Goal: Task Accomplishment & Management: Use online tool/utility

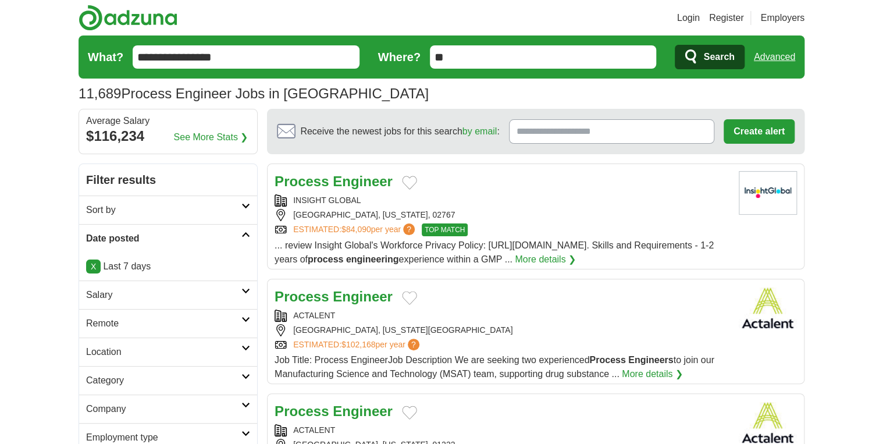
click at [684, 15] on link "Login" at bounding box center [688, 18] width 23 height 14
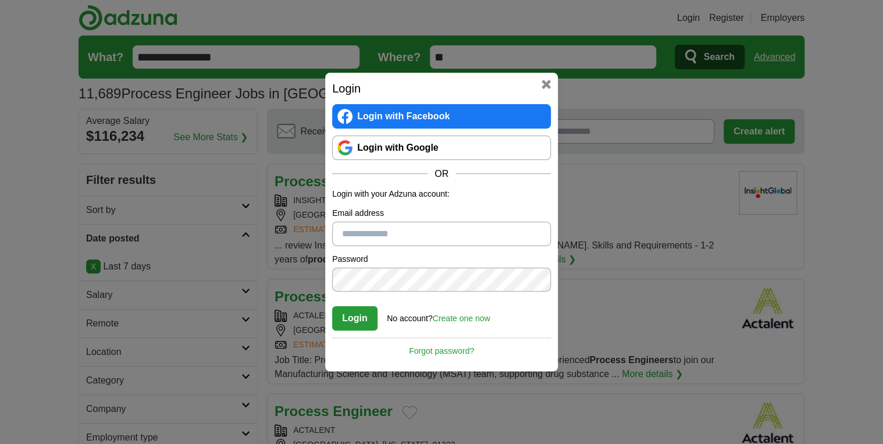
click at [402, 233] on input "Email address" at bounding box center [441, 234] width 219 height 24
paste input "**********"
type input "**********"
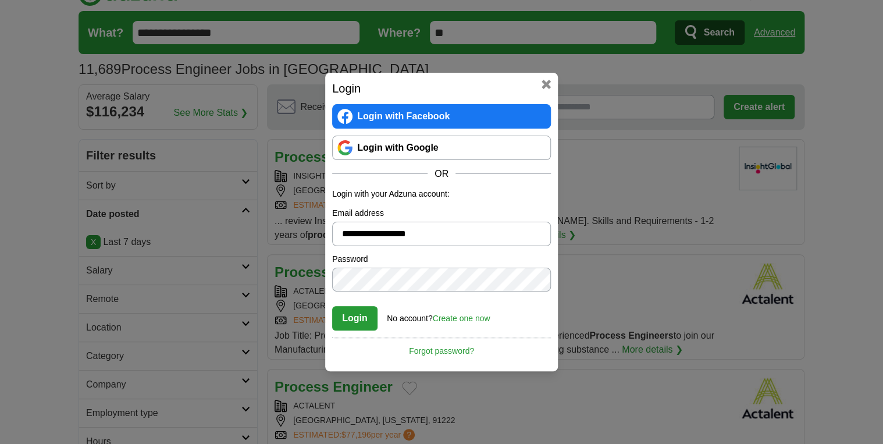
scroll to position [47, 0]
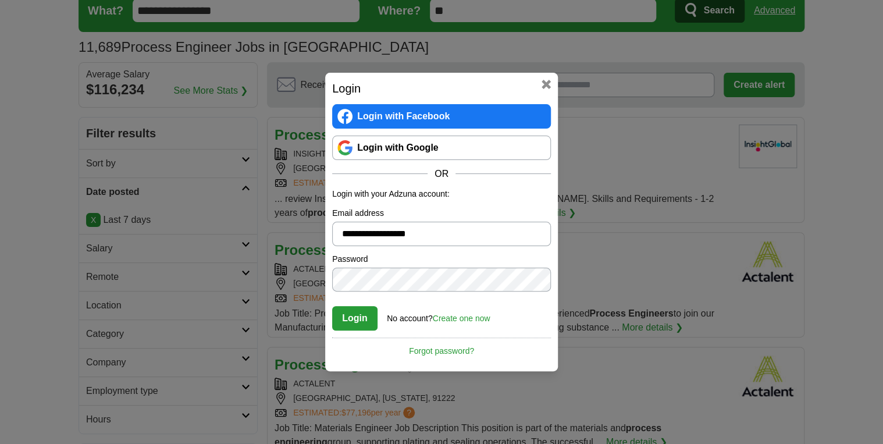
click at [353, 321] on button "Login" at bounding box center [354, 318] width 45 height 24
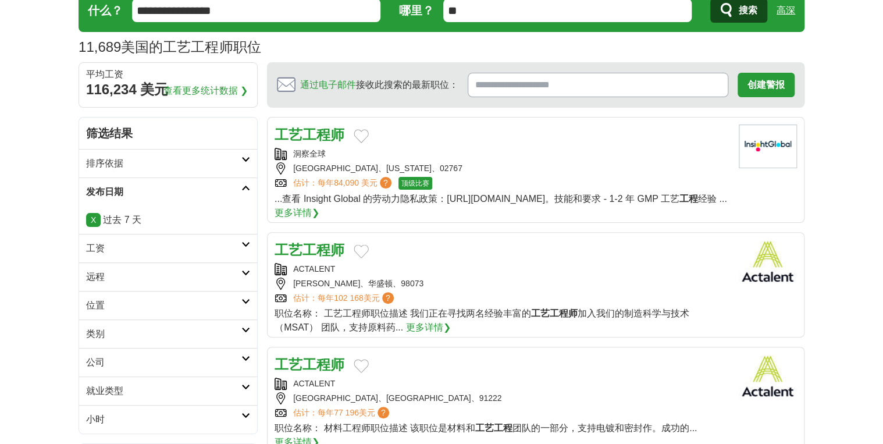
click at [235, 17] on input "**********" at bounding box center [256, 10] width 249 height 23
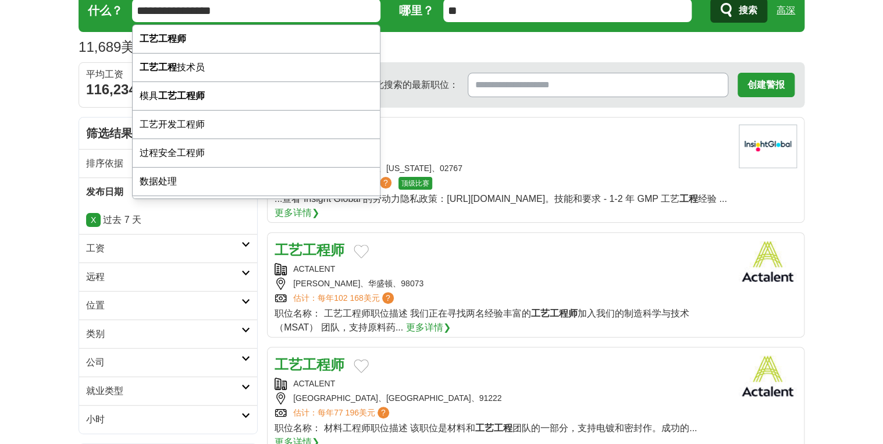
paste input "text"
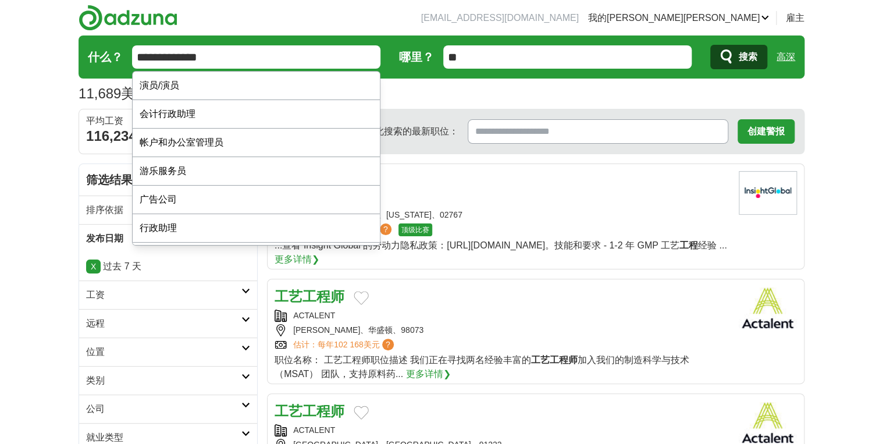
drag, startPoint x: 523, startPoint y: 84, endPoint x: 489, endPoint y: 79, distance: 33.5
click at [523, 84] on div "11,689 美国的工艺工程师职位 Average Salary: $116,234" at bounding box center [442, 93] width 726 height 21
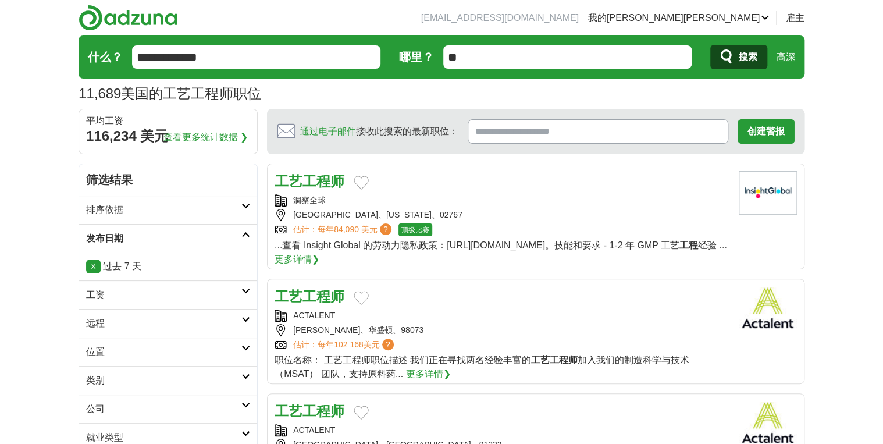
click at [321, 49] on input "**********" at bounding box center [256, 56] width 249 height 23
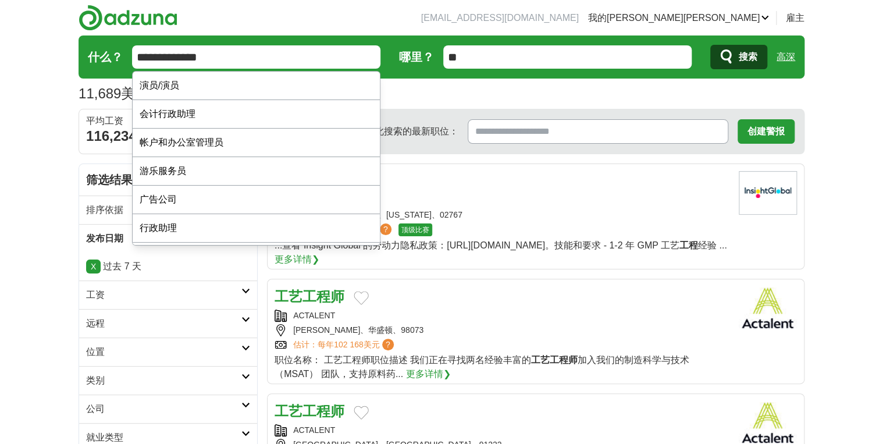
paste input "****"
type input "**********"
click at [711, 45] on button "搜索" at bounding box center [739, 57] width 57 height 24
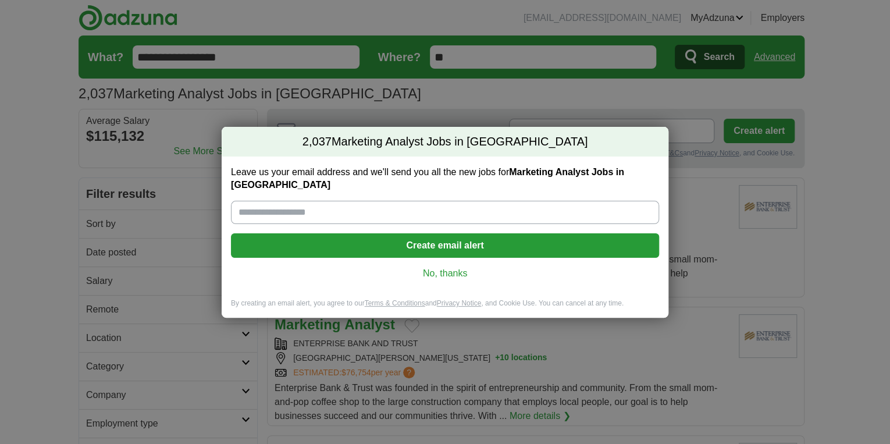
click at [460, 260] on div "Leave us your email address and we'll send you all the new jobs for Marketing A…" at bounding box center [445, 228] width 447 height 142
click at [434, 267] on link "No, thanks" at bounding box center [445, 273] width 410 height 13
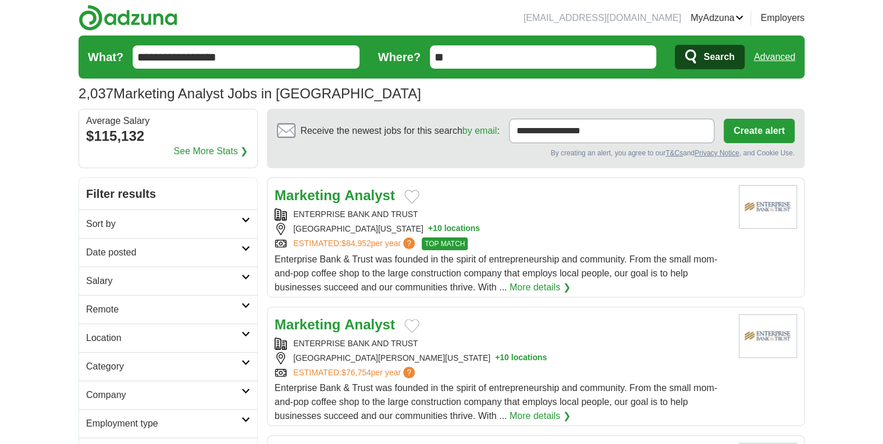
click at [346, 198] on strong "Analyst" at bounding box center [370, 195] width 51 height 16
click at [342, 331] on link "Marketing Analyst" at bounding box center [335, 325] width 120 height 16
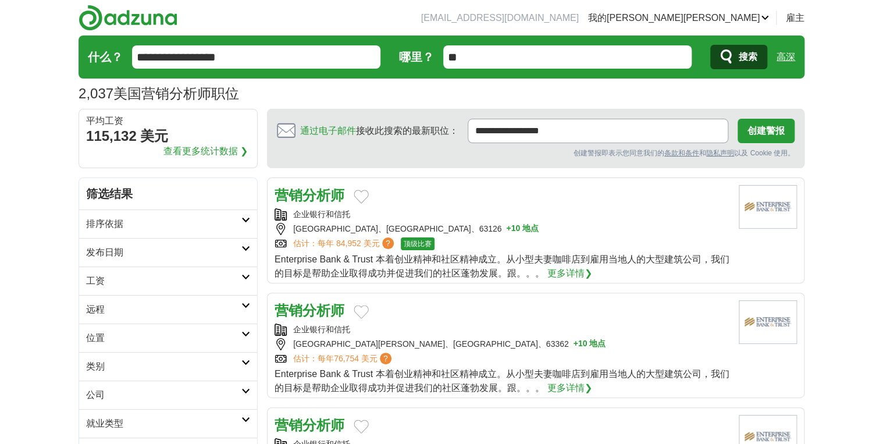
click at [123, 251] on h2 "发布日期" at bounding box center [163, 253] width 155 height 14
click at [105, 310] on link "过去 7 天" at bounding box center [168, 313] width 164 height 14
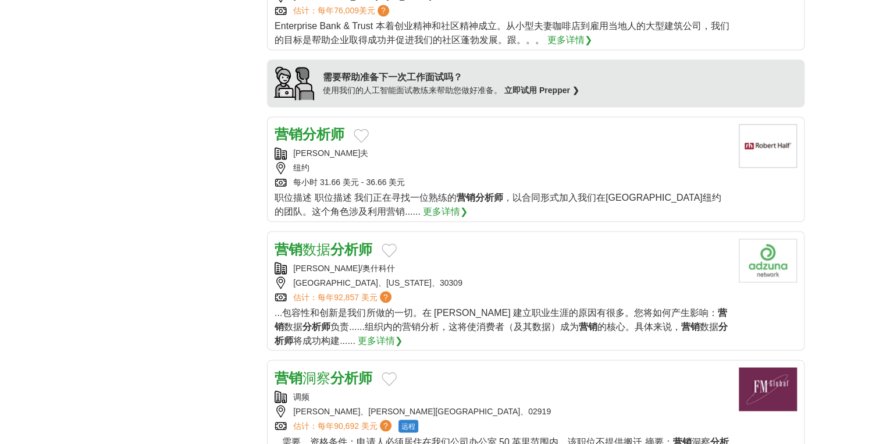
scroll to position [931, 0]
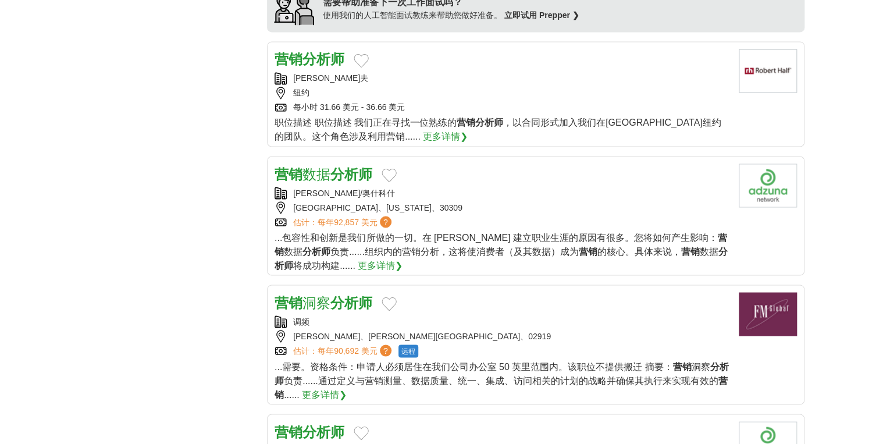
click at [341, 166] on strong "分析师" at bounding box center [352, 174] width 42 height 16
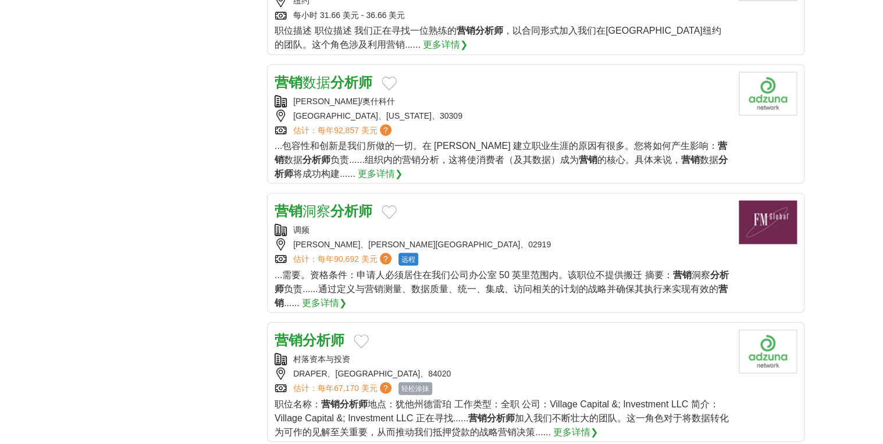
scroll to position [1024, 0]
click at [343, 210] on strong "分析师" at bounding box center [352, 209] width 42 height 16
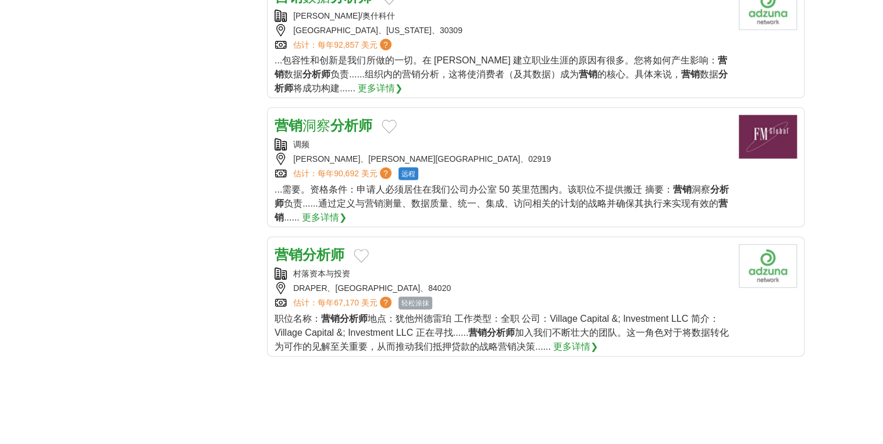
scroll to position [1117, 0]
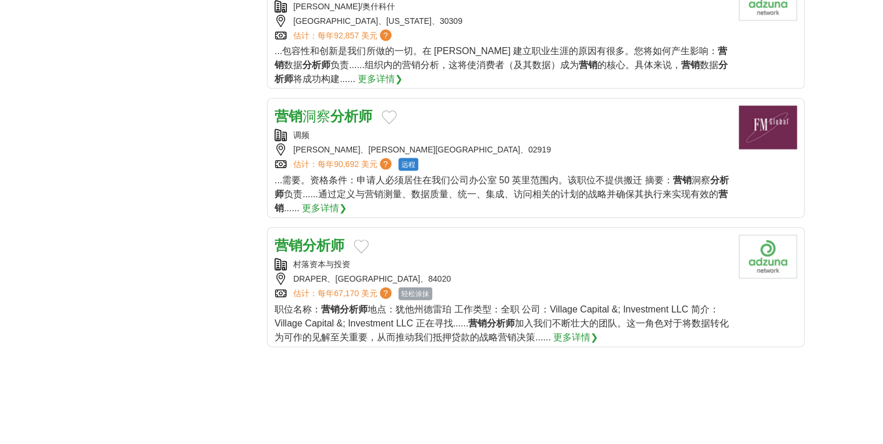
click at [304, 241] on strong "分析师" at bounding box center [324, 245] width 42 height 16
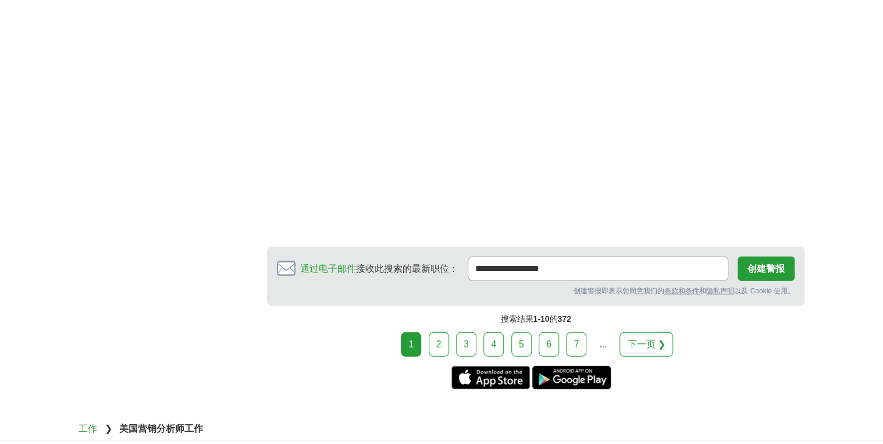
scroll to position [1490, 0]
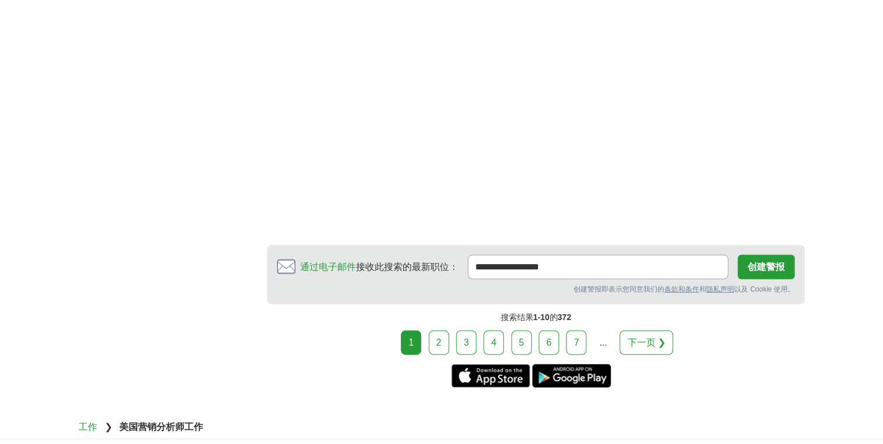
click at [439, 338] on link "2" at bounding box center [439, 343] width 20 height 24
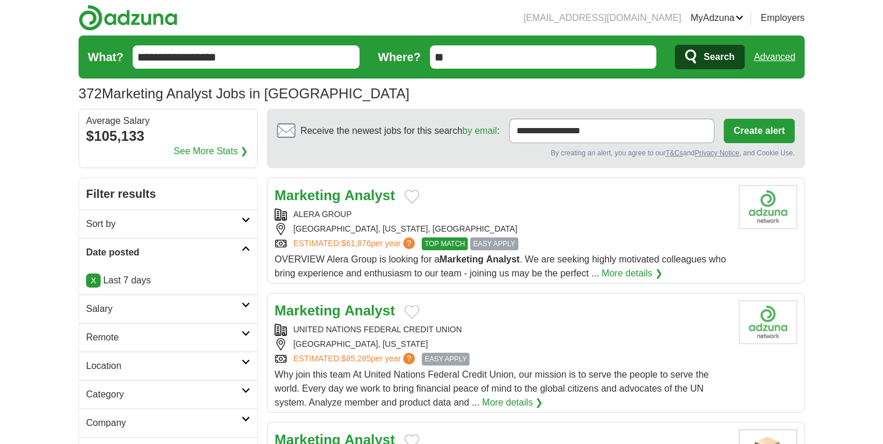
click at [330, 198] on strong "Marketing" at bounding box center [308, 195] width 66 height 16
click at [329, 304] on strong "Marketing" at bounding box center [308, 311] width 66 height 16
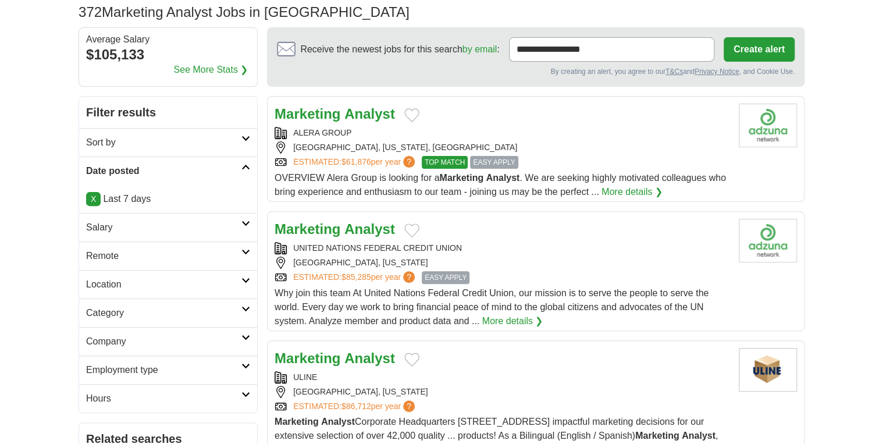
scroll to position [186, 0]
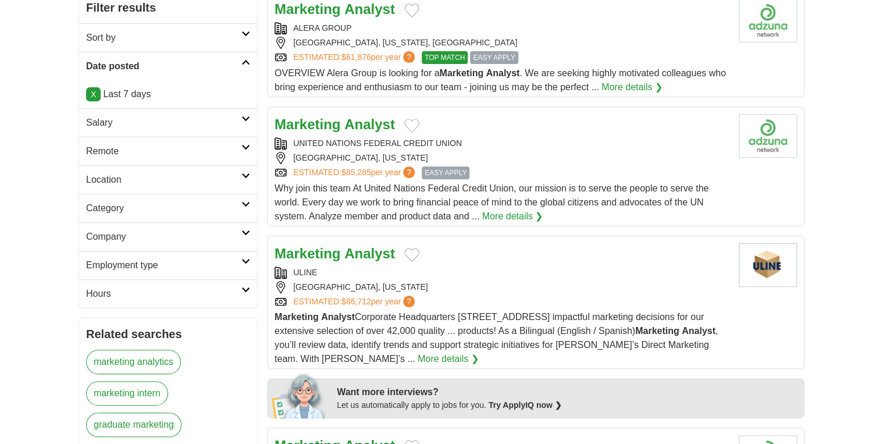
drag, startPoint x: 329, startPoint y: 260, endPoint x: 340, endPoint y: 300, distance: 41.5
click at [340, 300] on div "Marketing Analyst ULINE PLEASANT PRAIRIE, WISCONSIN ESTIMATED: $86,712 per year…" at bounding box center [502, 304] width 455 height 123
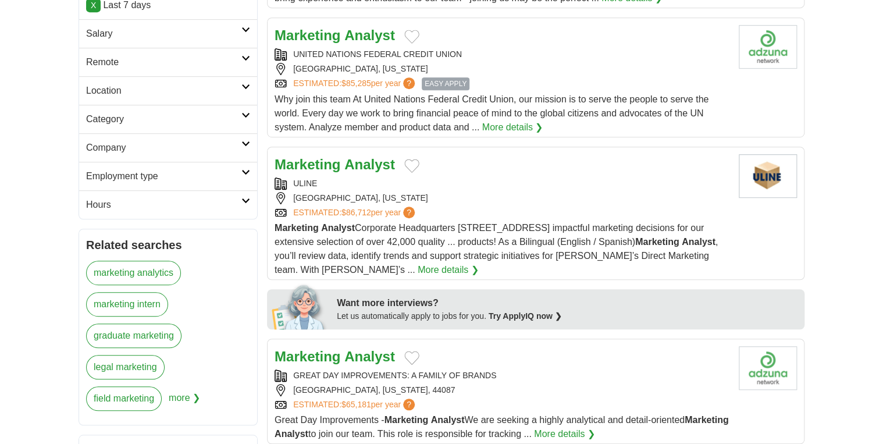
scroll to position [372, 0]
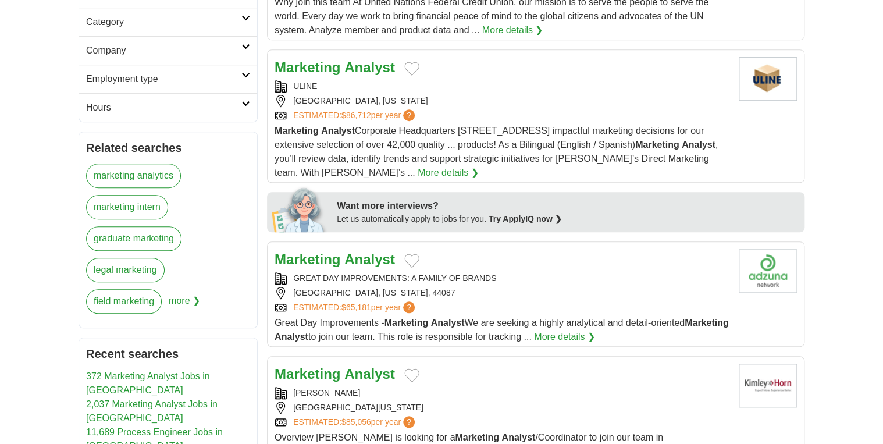
click at [346, 261] on strong "Analyst" at bounding box center [370, 259] width 51 height 16
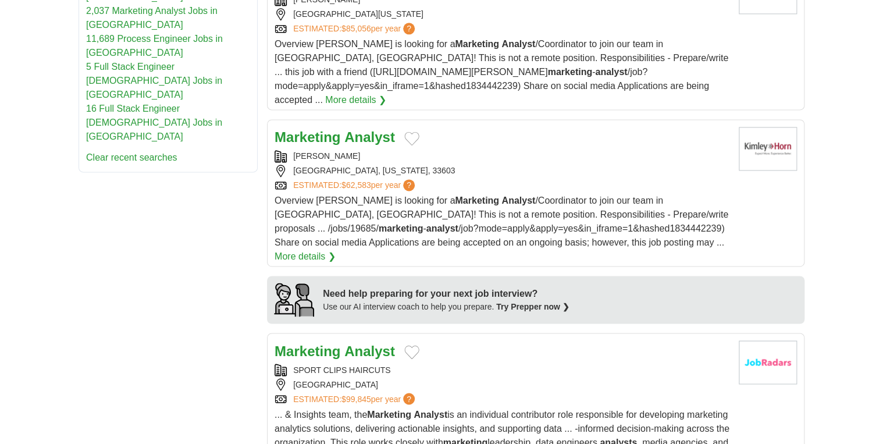
scroll to position [931, 0]
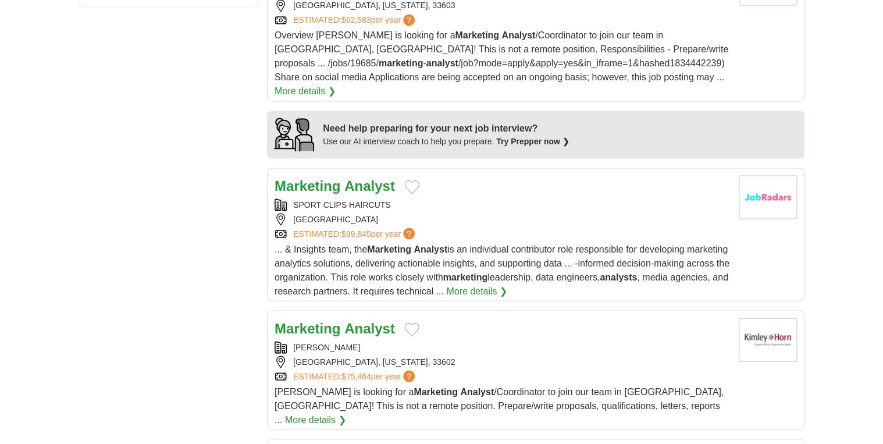
click at [336, 178] on strong "Marketing" at bounding box center [308, 186] width 66 height 16
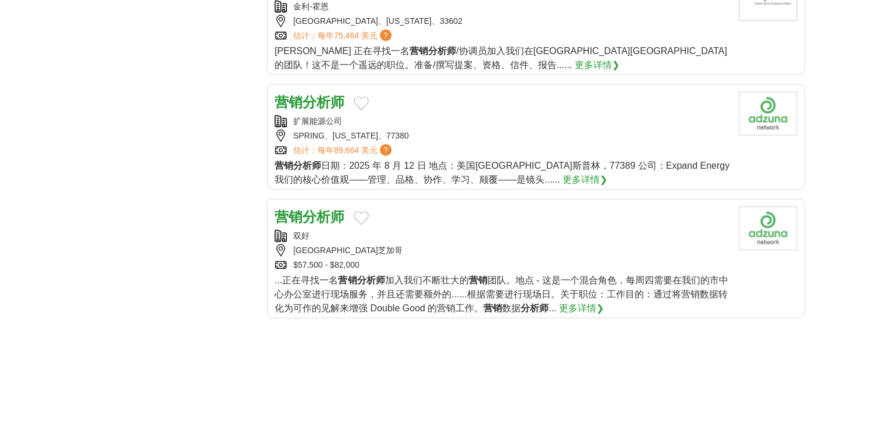
scroll to position [1257, 0]
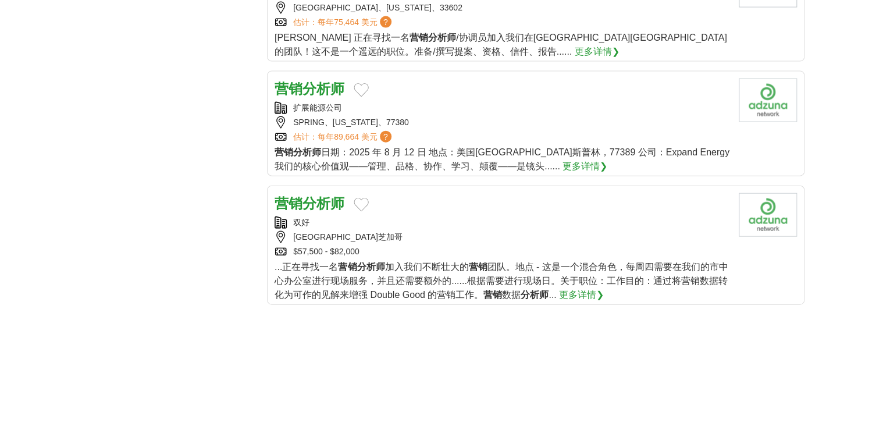
click at [309, 197] on strong "分析师" at bounding box center [324, 204] width 42 height 16
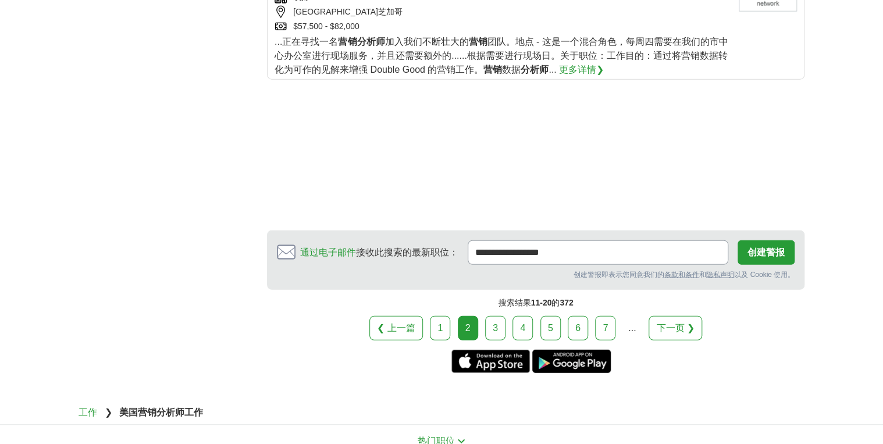
scroll to position [1490, 0]
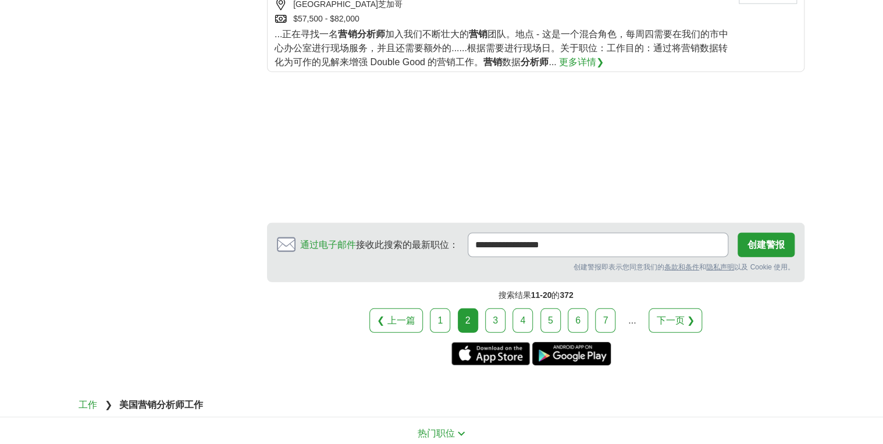
click at [485, 311] on link "3" at bounding box center [495, 320] width 20 height 24
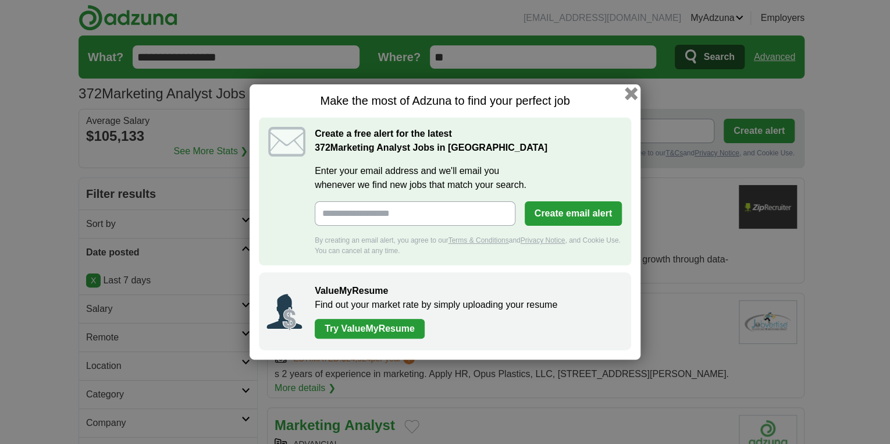
click at [631, 86] on div "Make the most of Adzuna to find your perfect job Create a free alert for the la…" at bounding box center [445, 221] width 391 height 275
click at [631, 96] on button "button" at bounding box center [631, 93] width 13 height 13
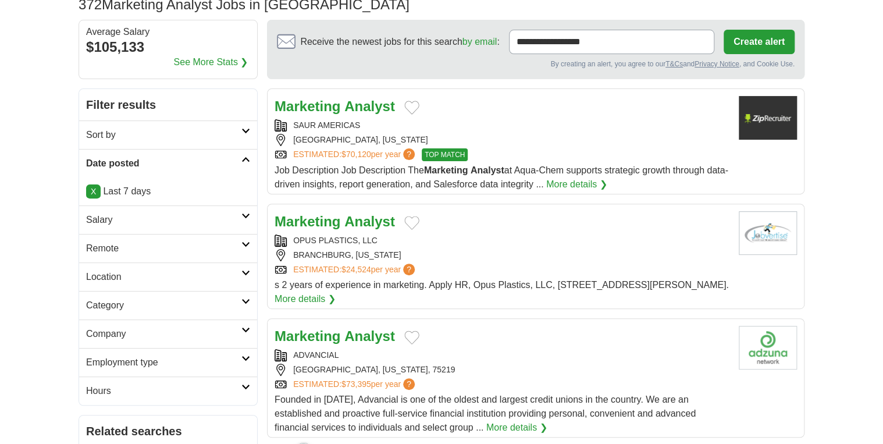
scroll to position [93, 0]
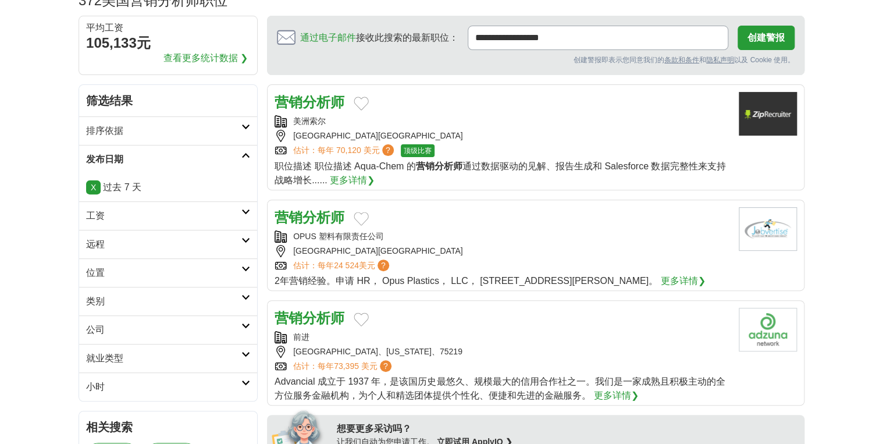
click at [298, 104] on strong "营销" at bounding box center [289, 102] width 28 height 16
click at [286, 223] on strong "营销" at bounding box center [289, 218] width 28 height 16
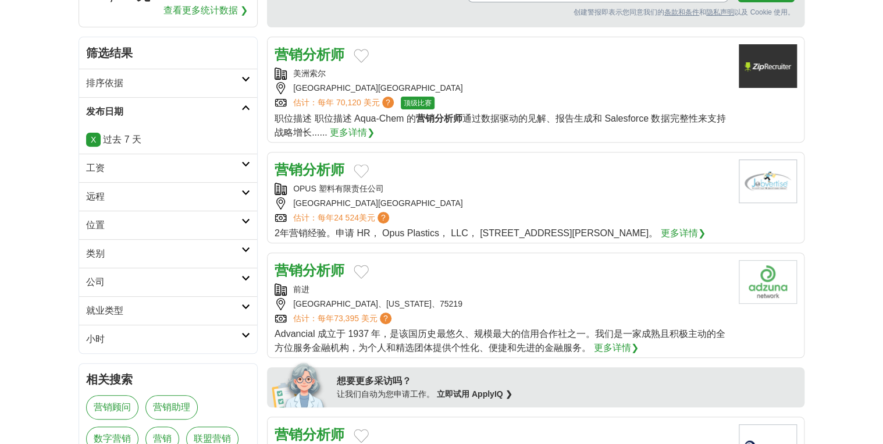
scroll to position [233, 0]
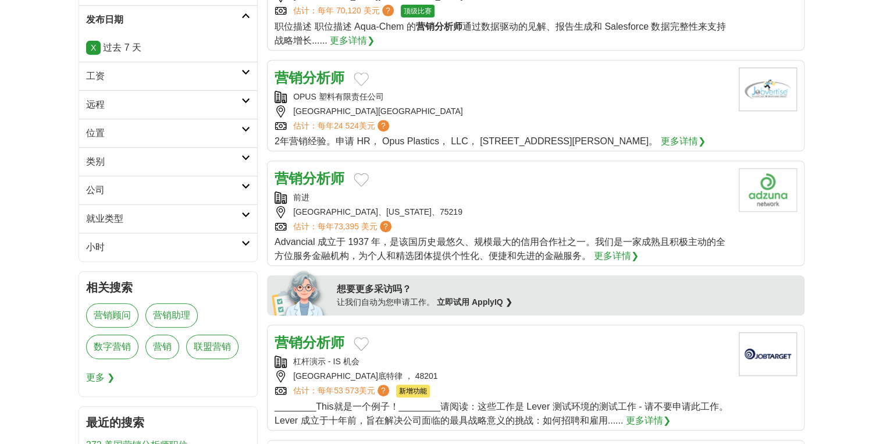
click at [332, 176] on strong "分析师" at bounding box center [324, 179] width 42 height 16
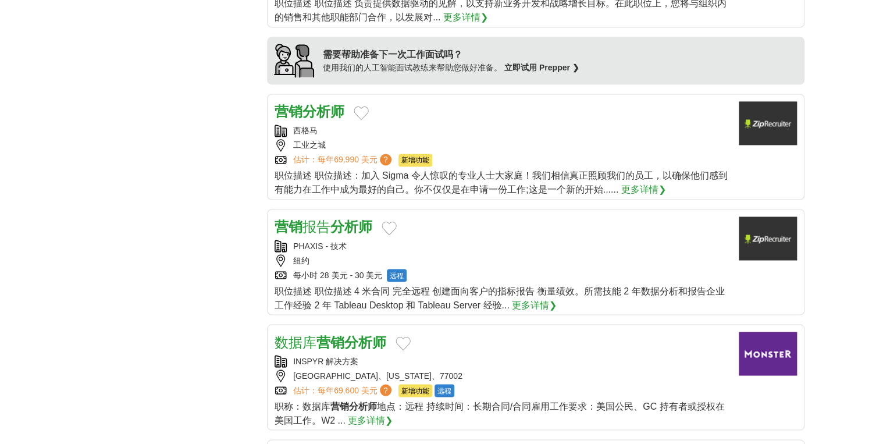
scroll to position [885, 0]
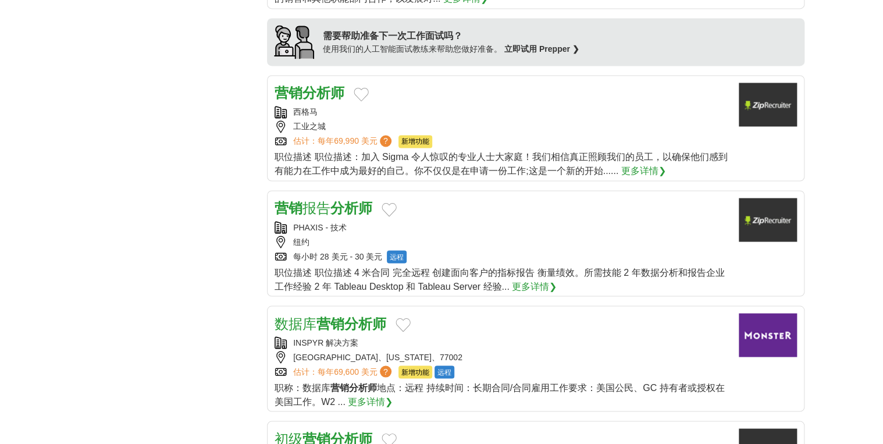
click at [340, 205] on strong "分析师" at bounding box center [352, 208] width 42 height 16
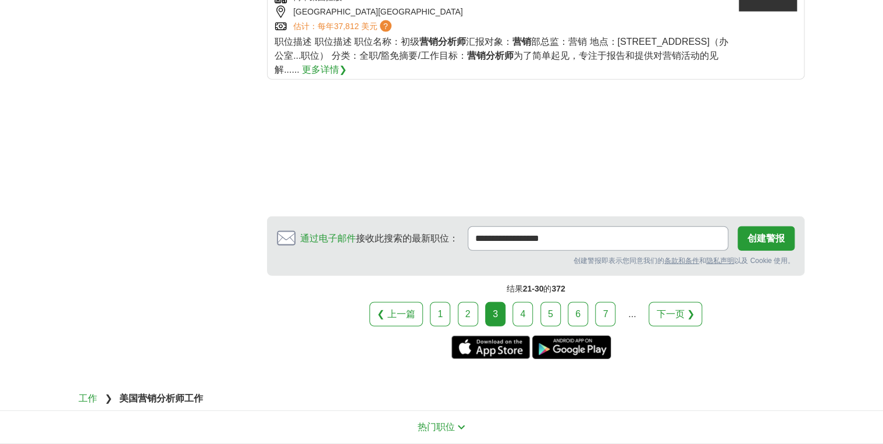
scroll to position [1350, 0]
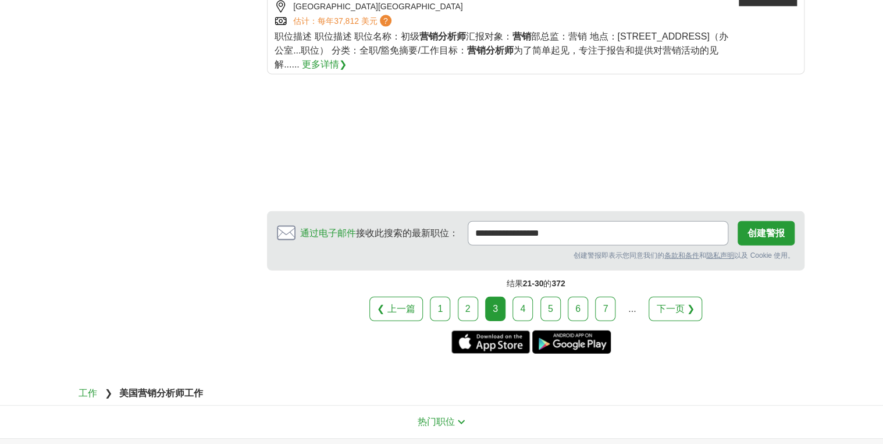
click at [528, 300] on link "4" at bounding box center [523, 309] width 20 height 24
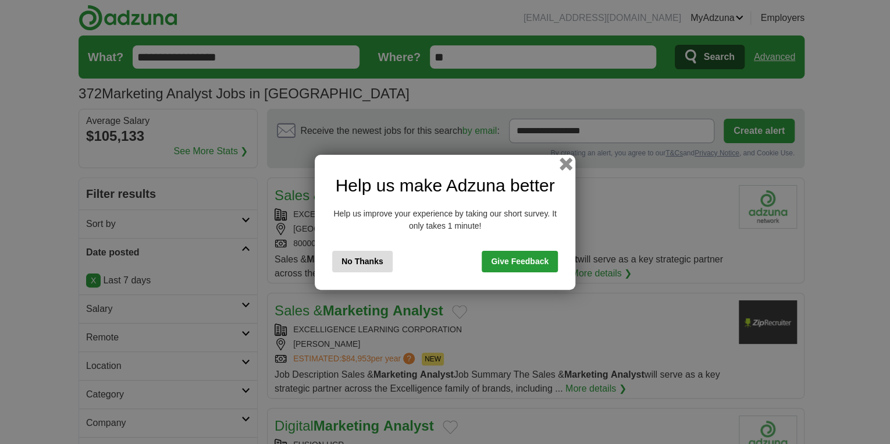
click at [564, 159] on button "button" at bounding box center [566, 163] width 13 height 13
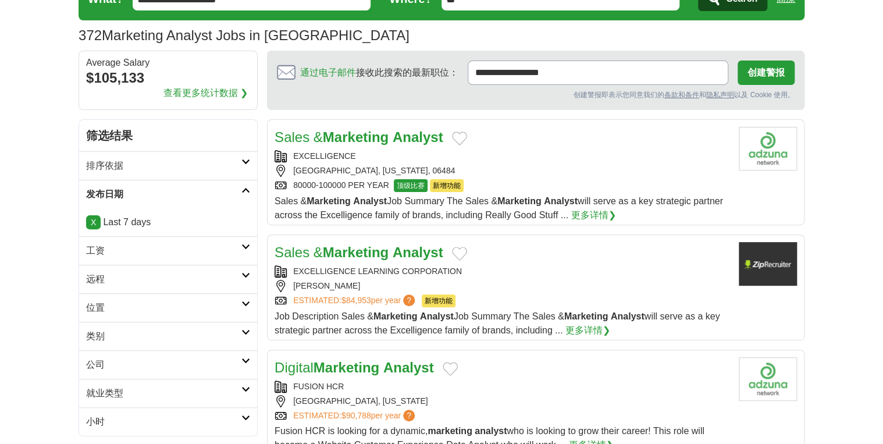
scroll to position [140, 0]
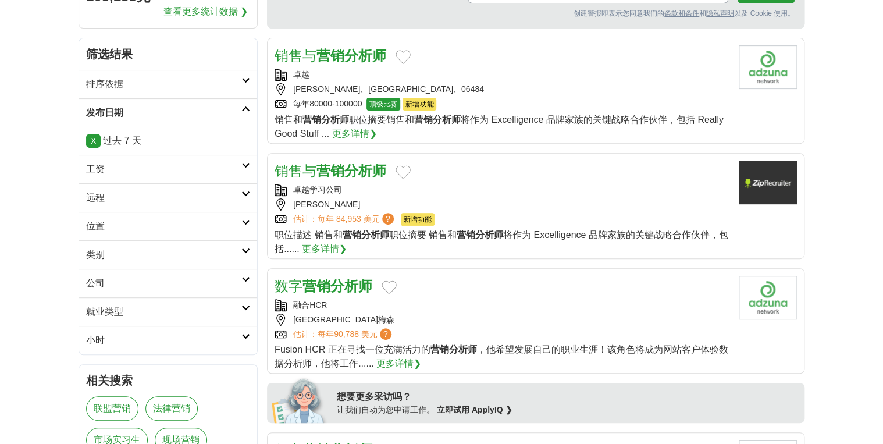
click at [363, 278] on strong "分析师" at bounding box center [352, 286] width 42 height 16
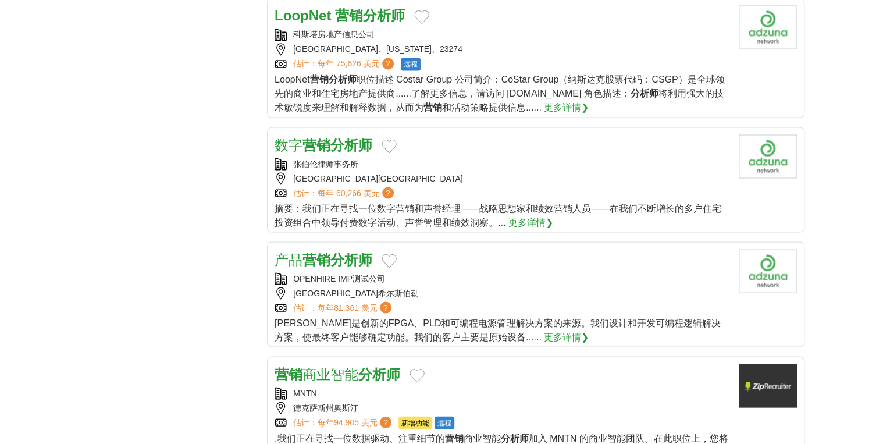
scroll to position [1117, 0]
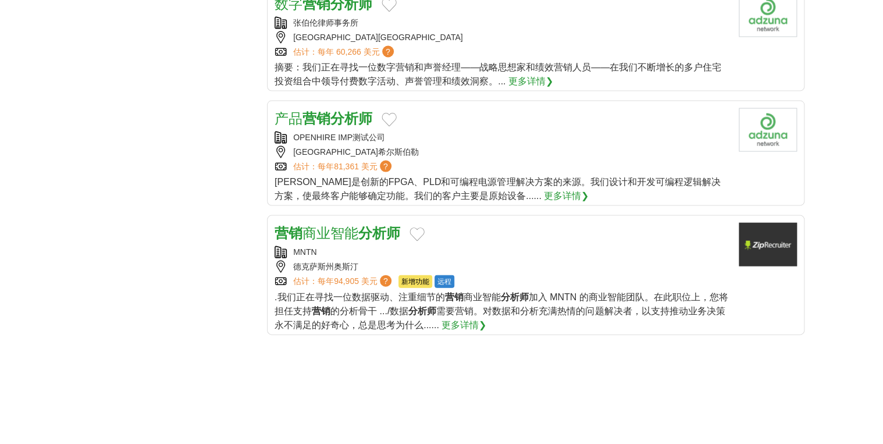
click at [328, 120] on strong "营销" at bounding box center [317, 119] width 28 height 16
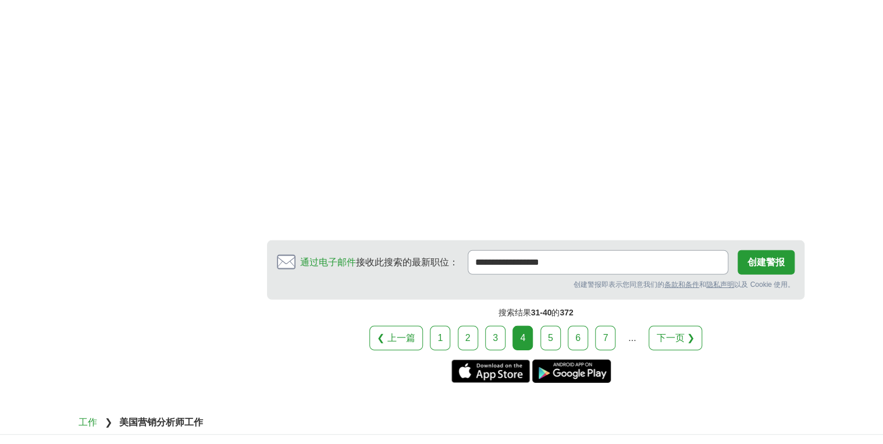
scroll to position [1676, 0]
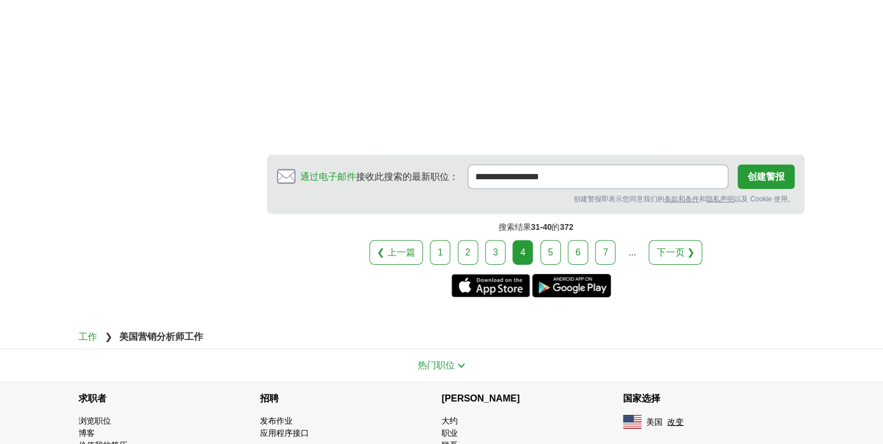
click at [552, 251] on link "5" at bounding box center [551, 252] width 20 height 24
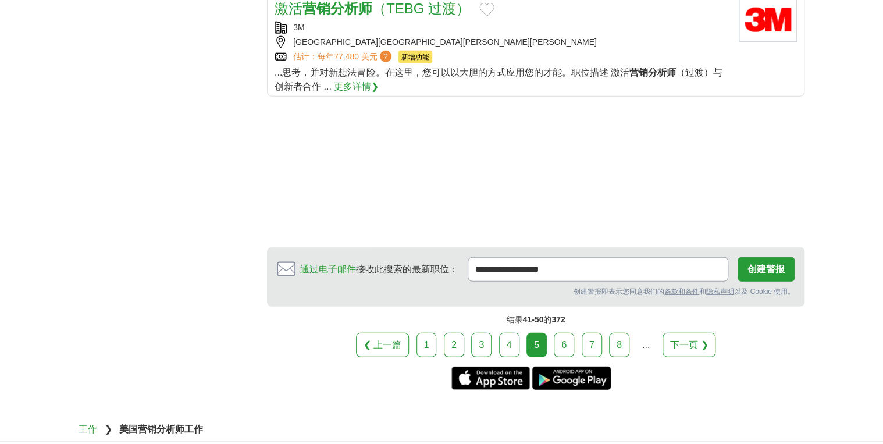
scroll to position [1443, 0]
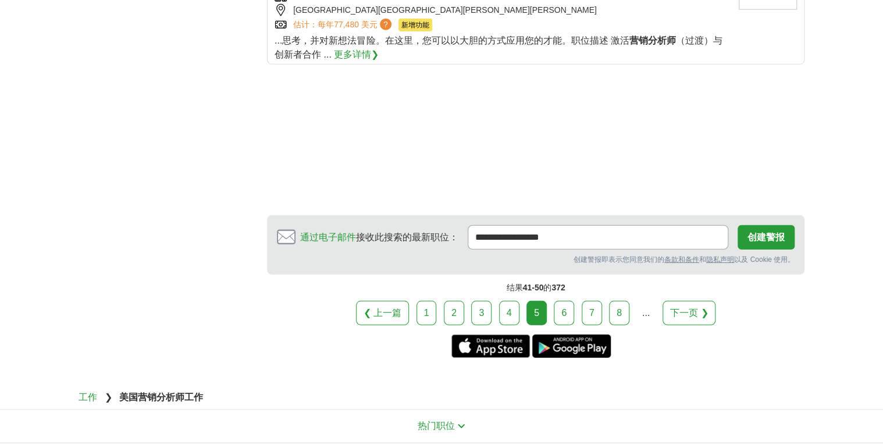
click at [559, 301] on link "6" at bounding box center [564, 313] width 20 height 24
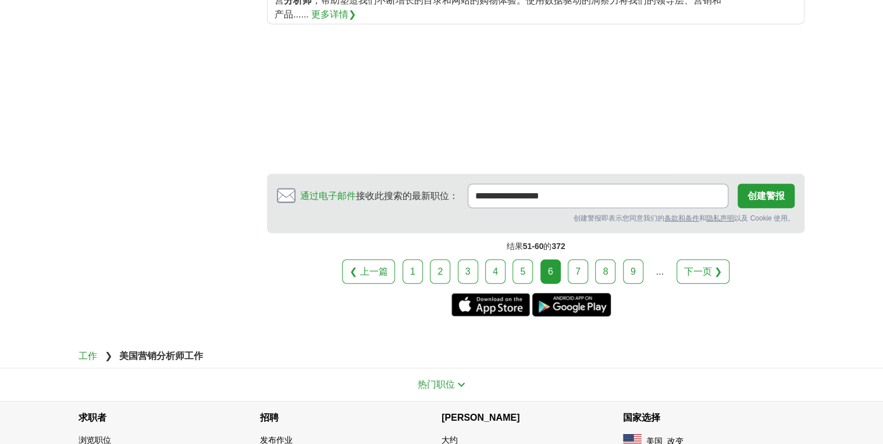
scroll to position [1468, 0]
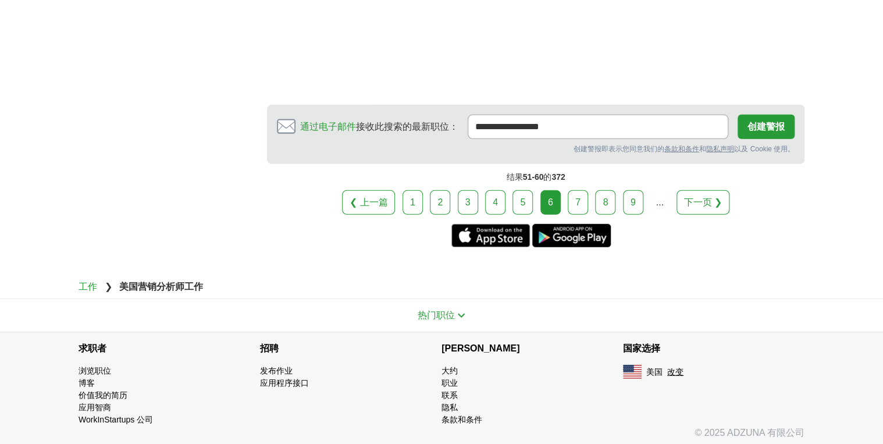
click at [572, 200] on link "7" at bounding box center [578, 202] width 20 height 24
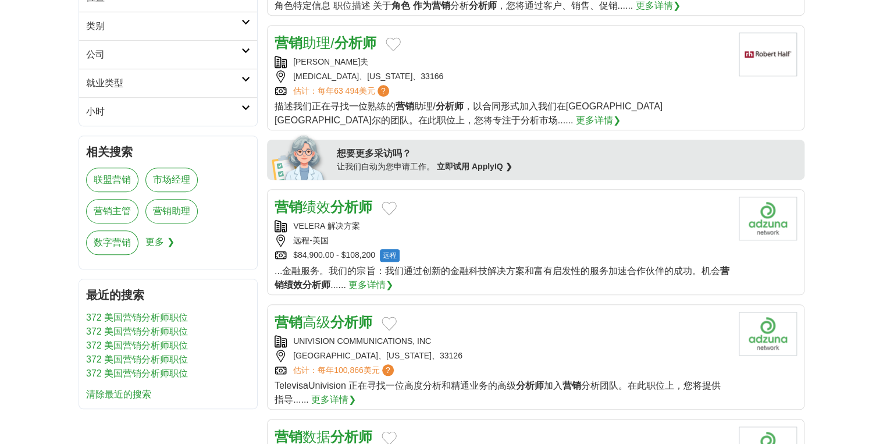
scroll to position [372, 0]
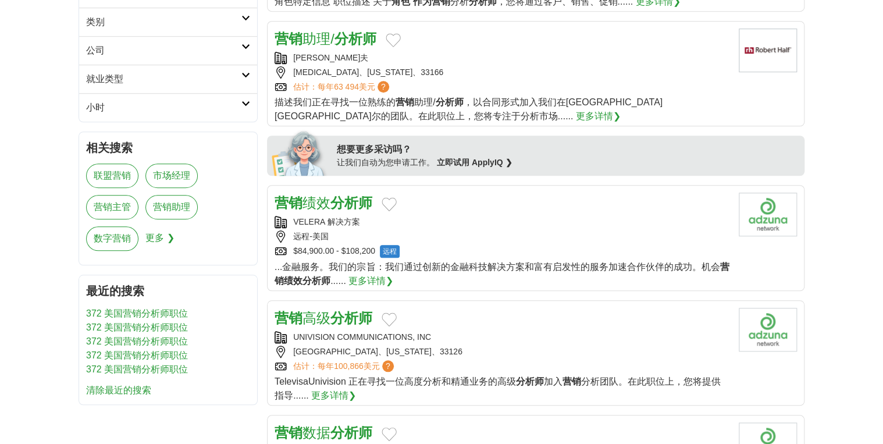
click at [327, 203] on link "营销 绩效 分析师" at bounding box center [324, 203] width 98 height 16
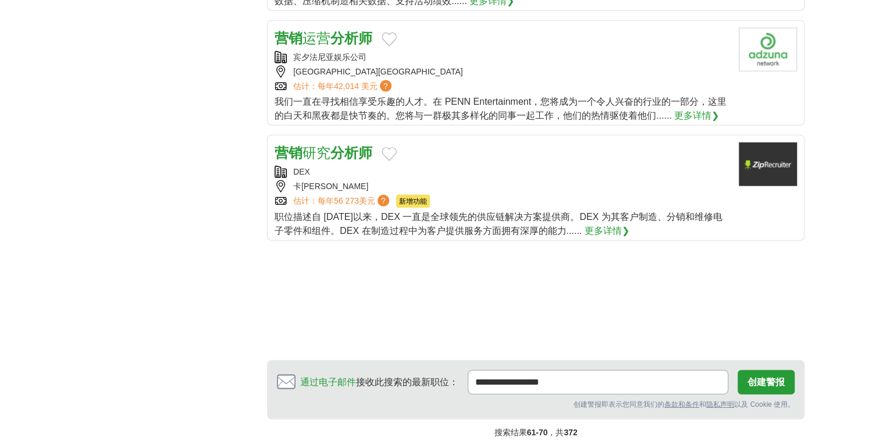
scroll to position [1304, 0]
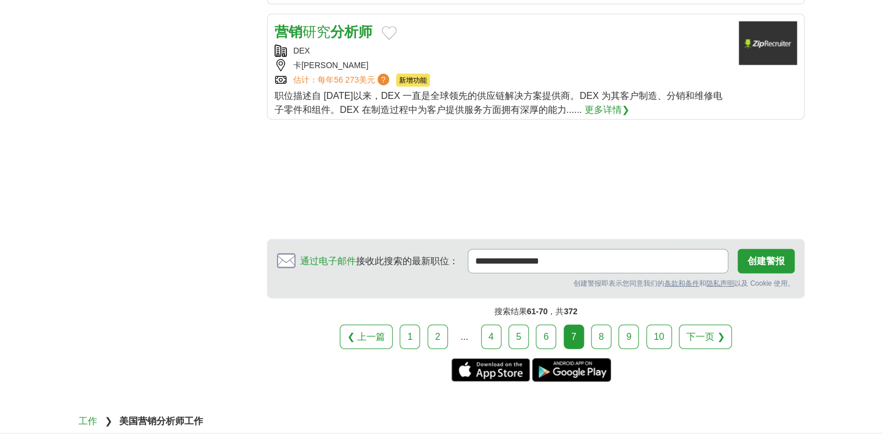
click at [314, 29] on link "营销 研究 分析师" at bounding box center [324, 32] width 98 height 16
